Goal: Download file/media

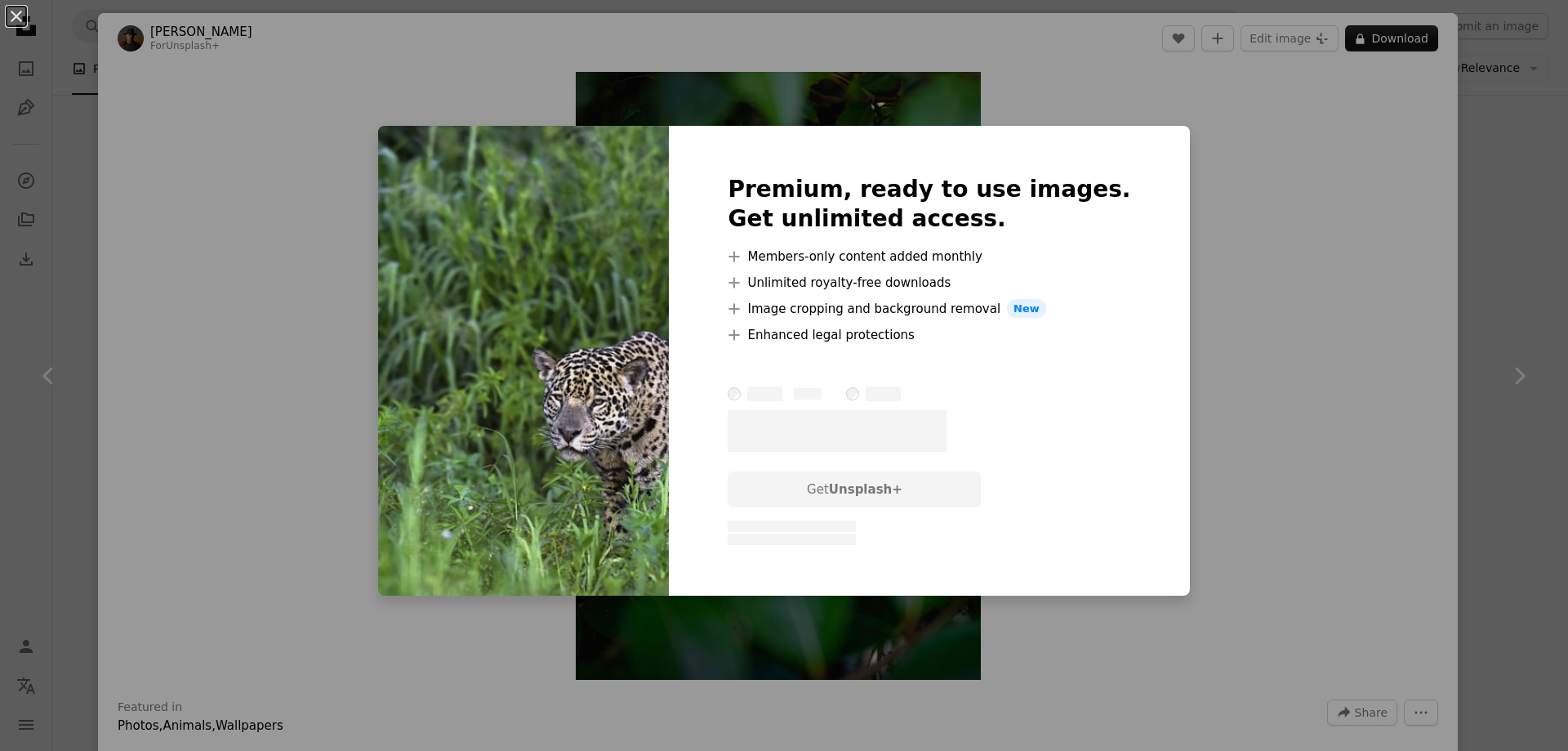
scroll to position [3268, 0]
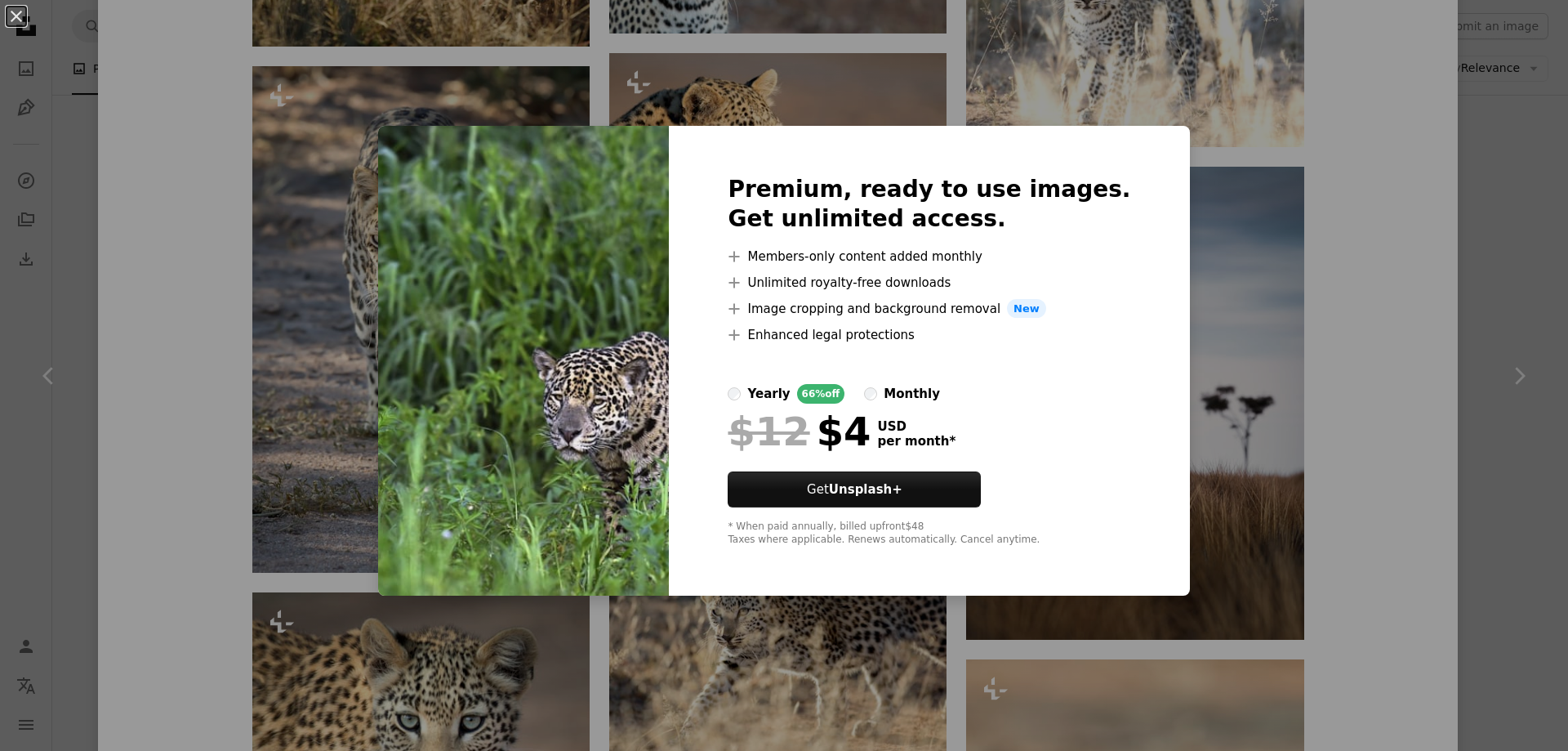
click at [1173, 103] on div "An X shape Premium, ready to use images. Get unlimited access. A plus sign Memb…" at bounding box center [784, 375] width 1568 height 751
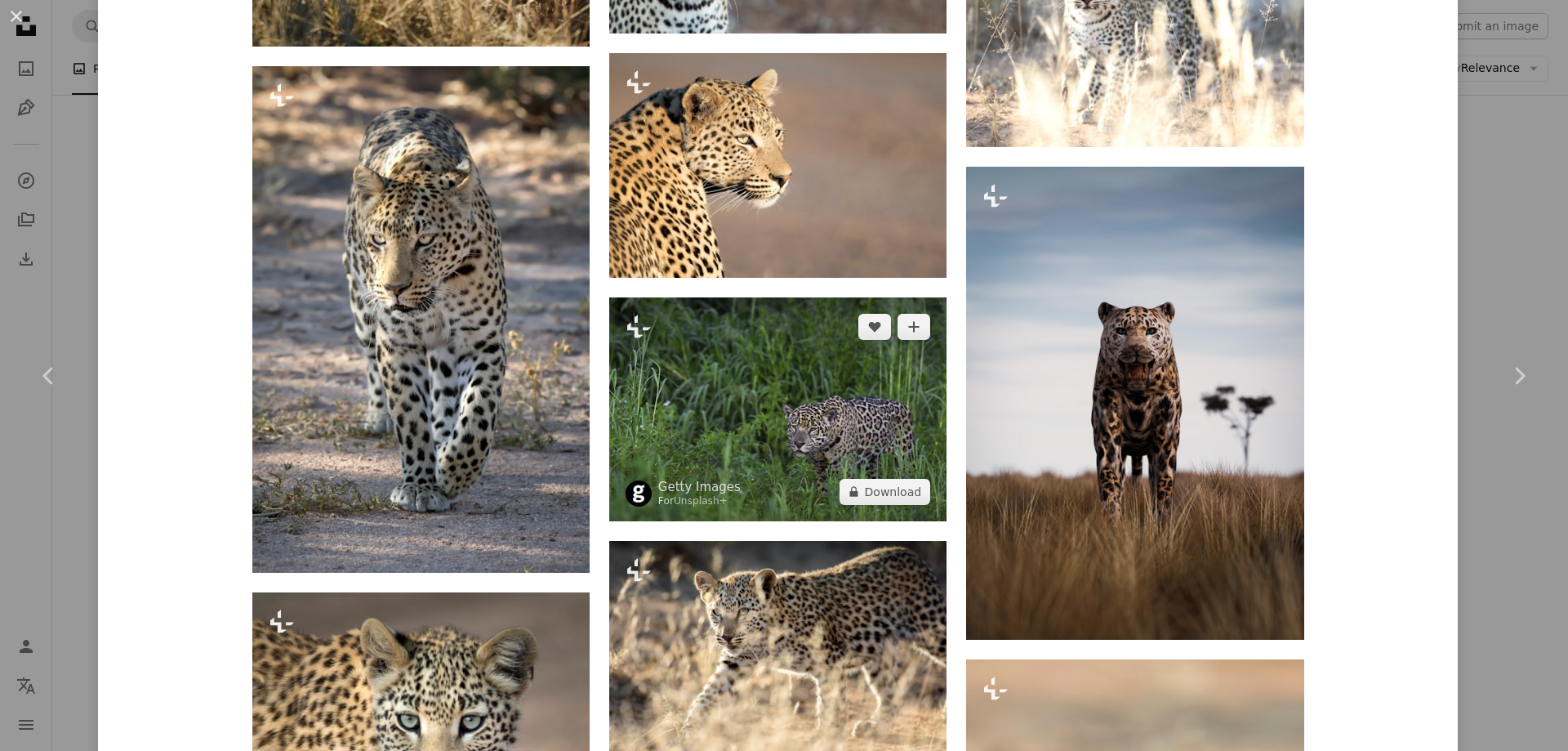
click at [839, 378] on img at bounding box center [778, 409] width 337 height 224
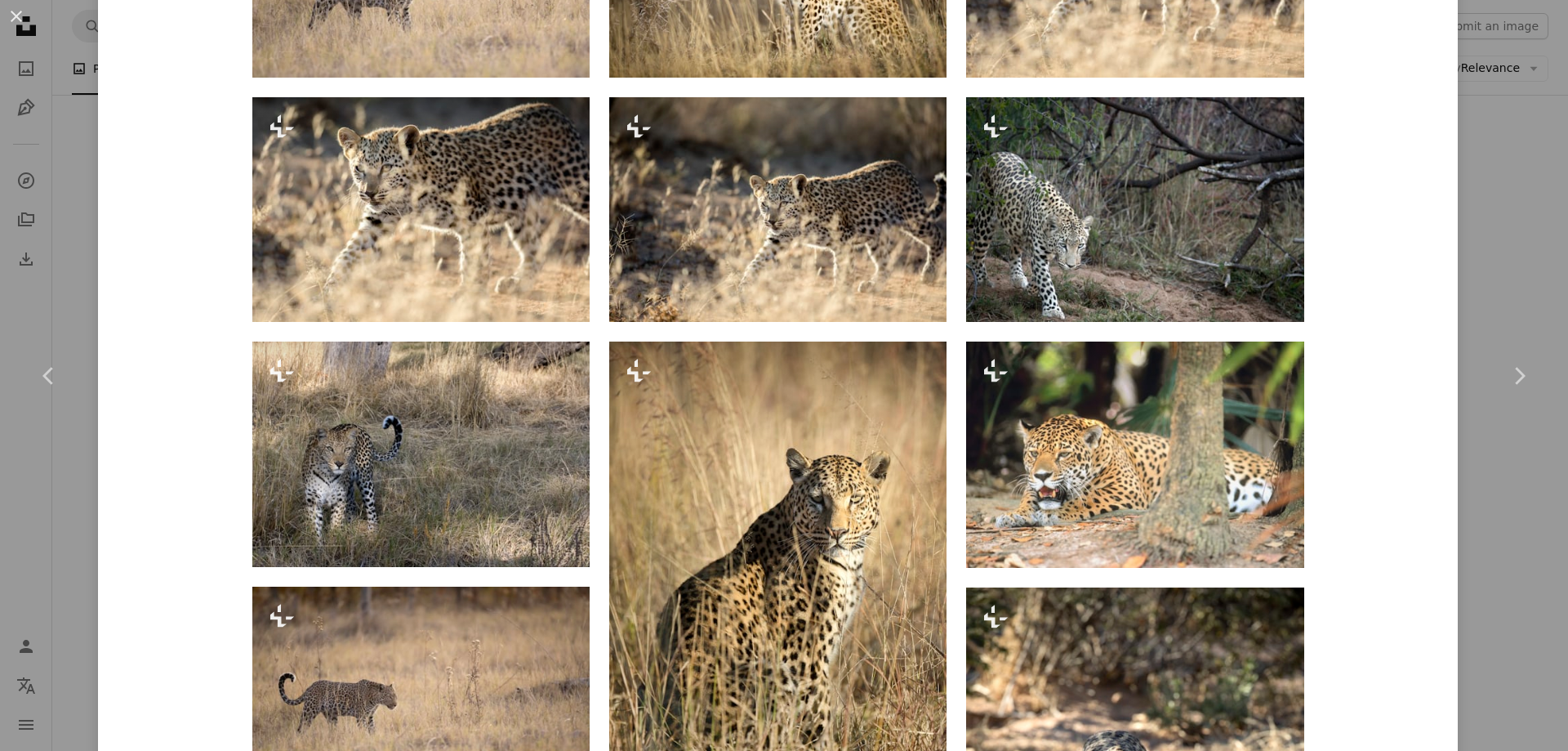
scroll to position [1362, 0]
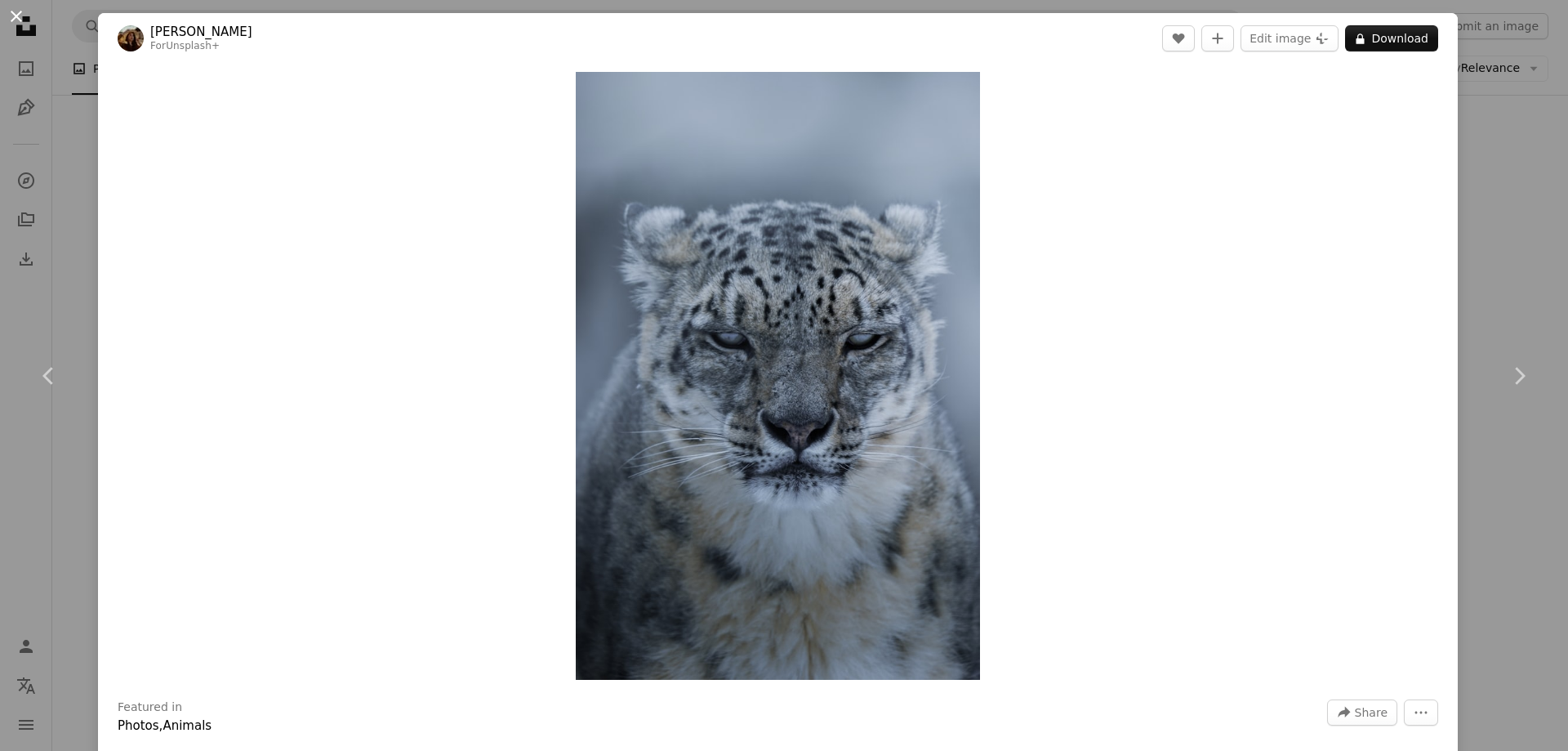
click at [15, 15] on button "An X shape" at bounding box center [16, 16] width 19 height 19
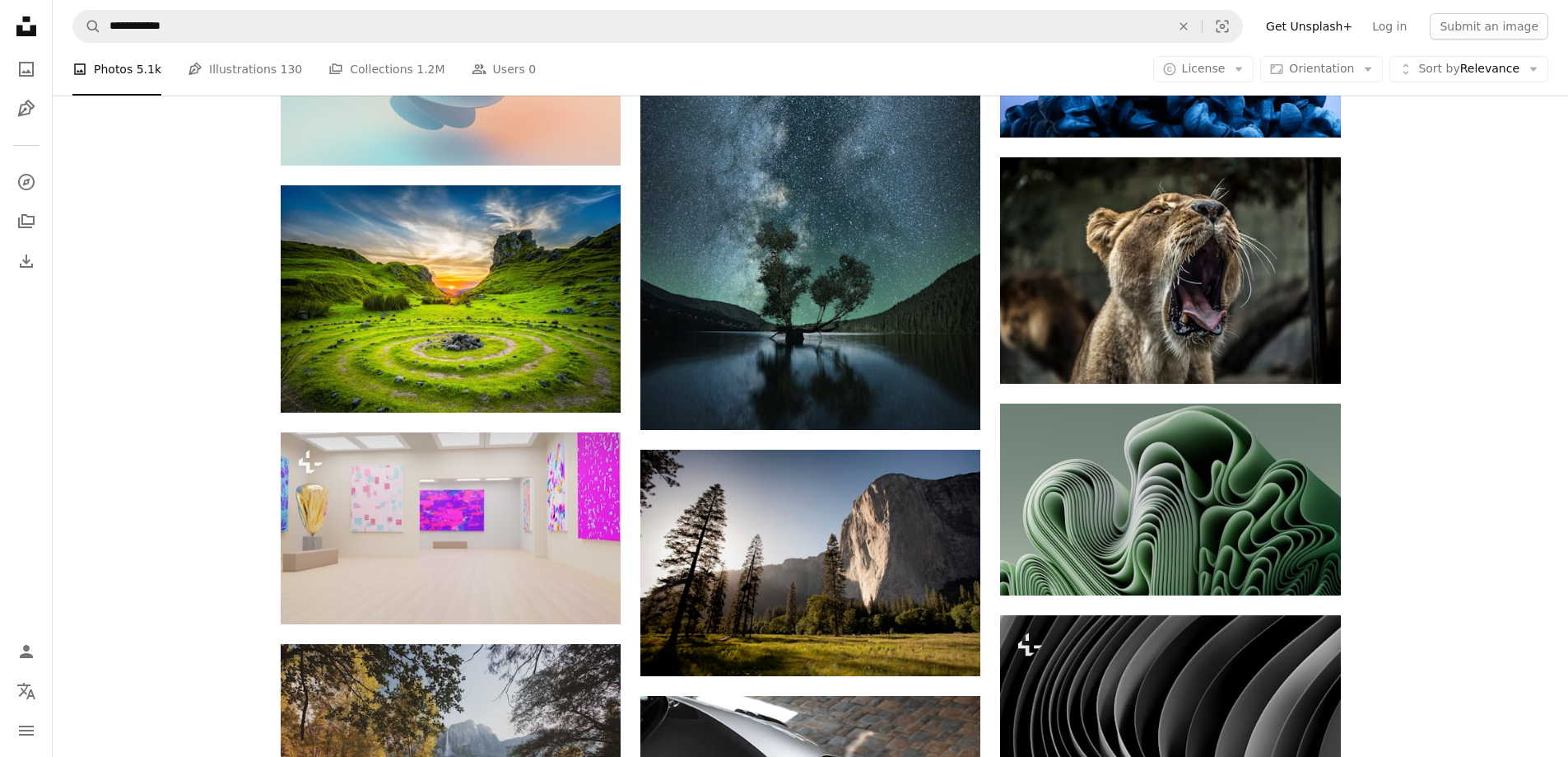
scroll to position [9145, 0]
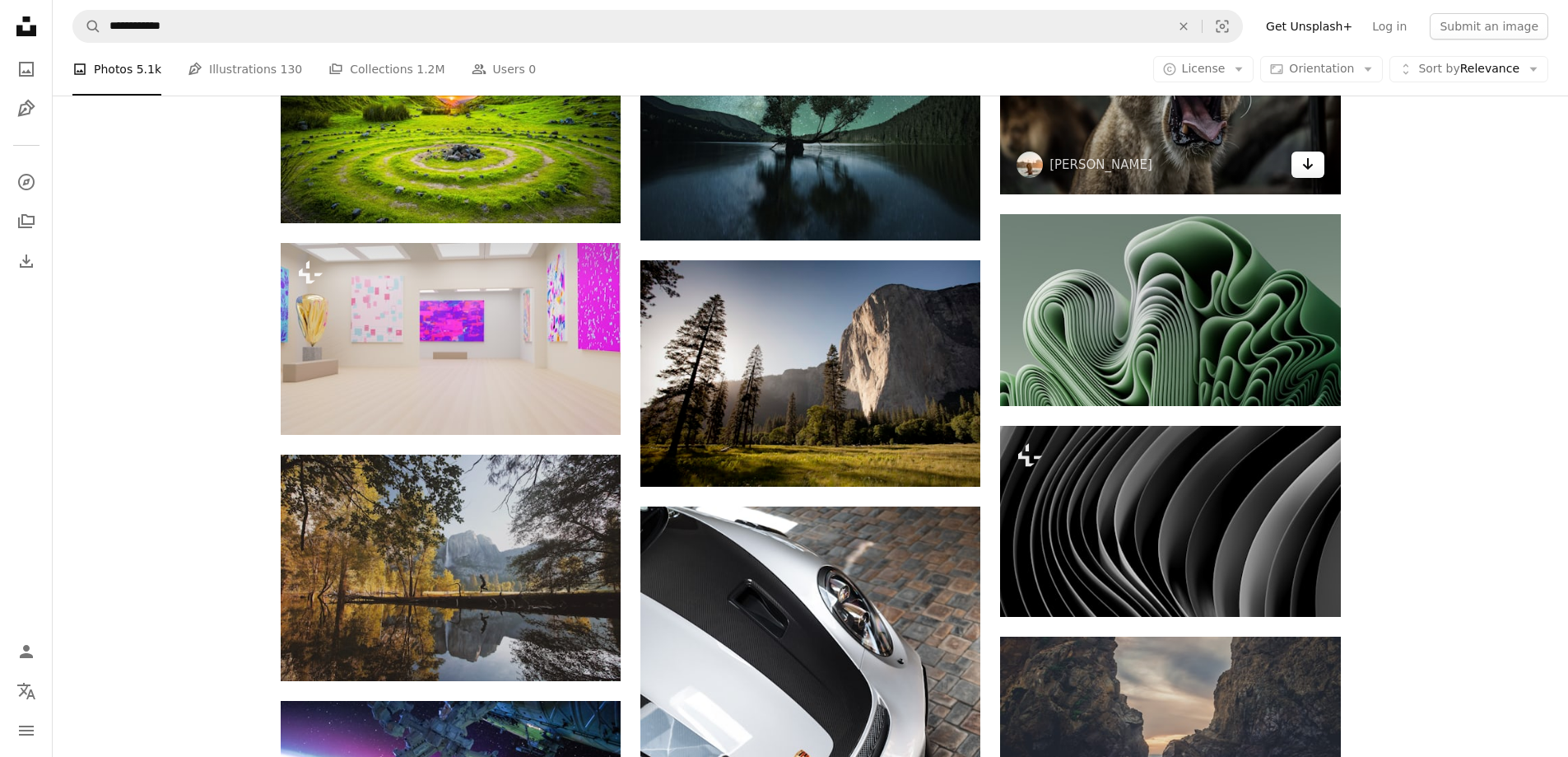
click at [1305, 172] on icon "Arrow pointing down" at bounding box center [1308, 163] width 14 height 19
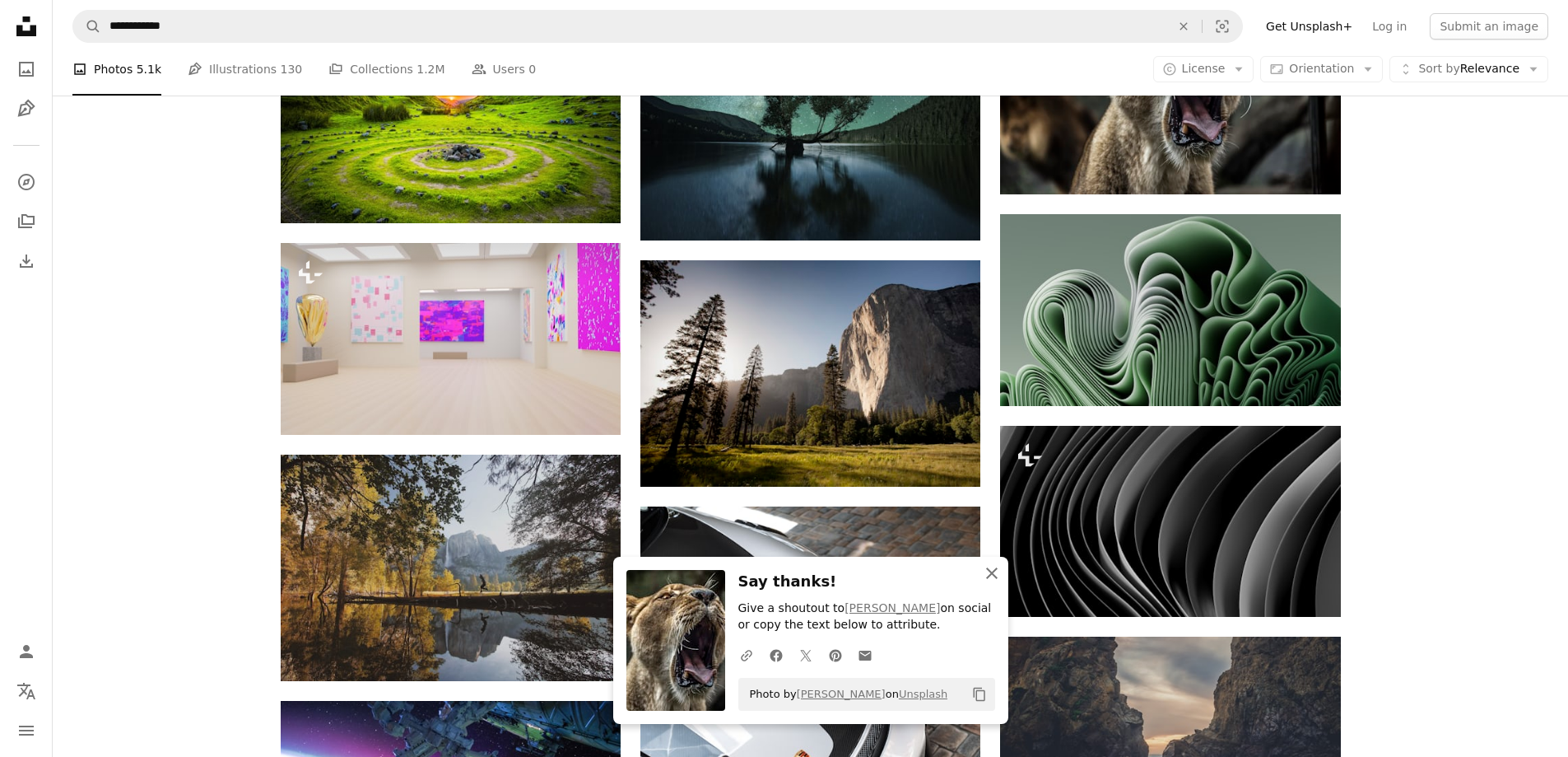
click at [1000, 566] on icon "An X shape" at bounding box center [992, 573] width 19 height 19
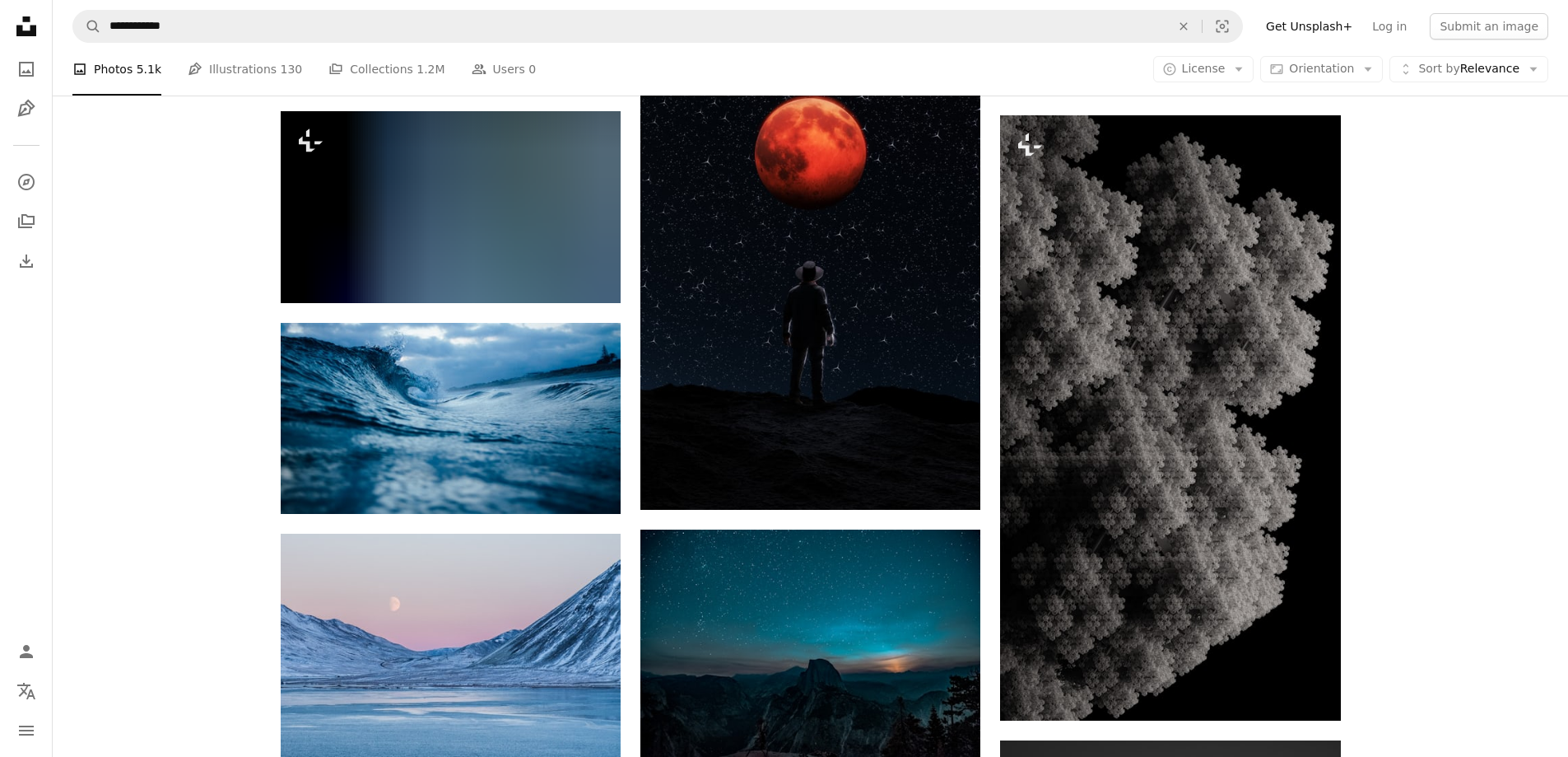
scroll to position [16229, 0]
